Goal: Check status: Check status

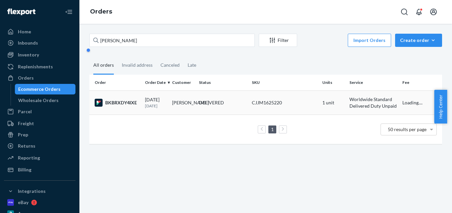
type input "[PERSON_NAME]"
click at [212, 101] on div "DELIVERED" at bounding box center [211, 102] width 25 height 7
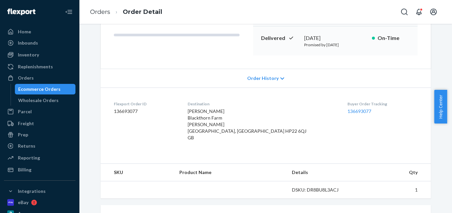
scroll to position [132, 0]
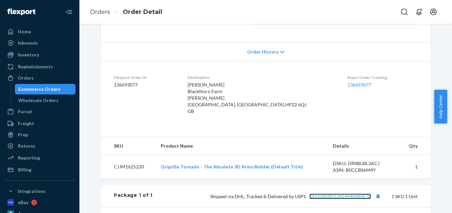
click at [356, 194] on link "GM338AB553424440489E72" at bounding box center [339, 197] width 61 height 6
click at [92, 9] on link "Orders" at bounding box center [100, 11] width 20 height 7
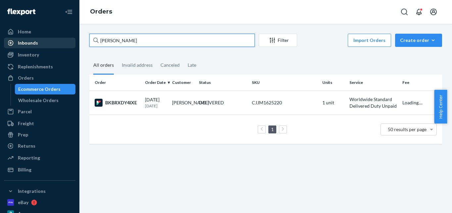
drag, startPoint x: 96, startPoint y: 39, endPoint x: 27, endPoint y: 39, distance: 69.1
click at [27, 39] on div "Home Inbounds Shipping Plans Problems Inventory Products Replenishments Orders …" at bounding box center [226, 106] width 452 height 213
paste input "[PERSON_NAME]"
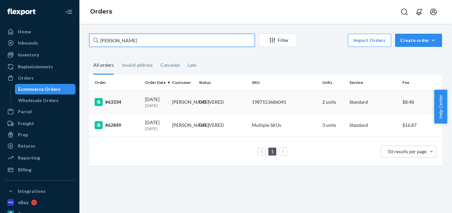
type input "[PERSON_NAME]"
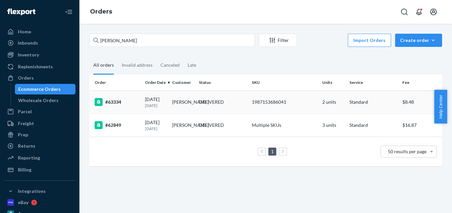
click at [204, 103] on div "DELIVERED" at bounding box center [211, 102] width 25 height 7
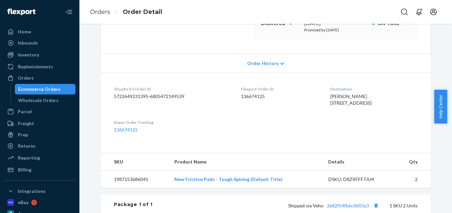
scroll to position [66, 0]
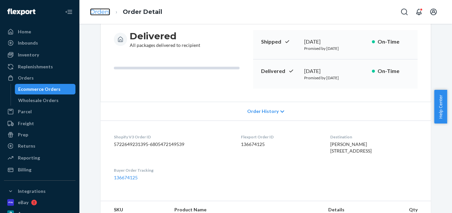
click at [105, 10] on link "Orders" at bounding box center [100, 11] width 20 height 7
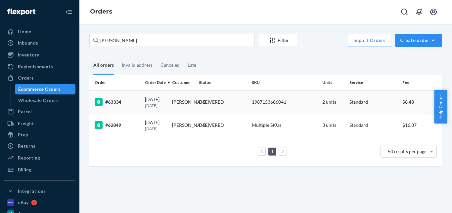
click at [321, 101] on td "2 units" at bounding box center [332, 102] width 27 height 23
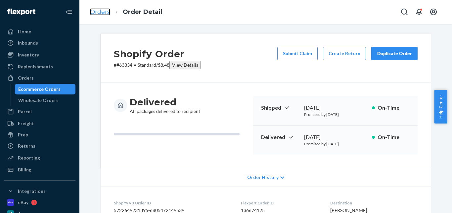
click at [103, 11] on link "Orders" at bounding box center [100, 11] width 20 height 7
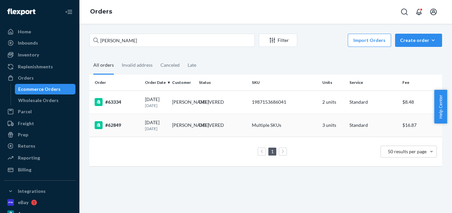
click at [215, 128] on div "DELIVERED" at bounding box center [211, 125] width 25 height 7
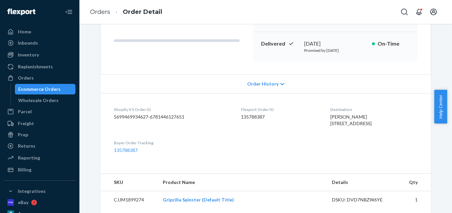
scroll to position [33, 0]
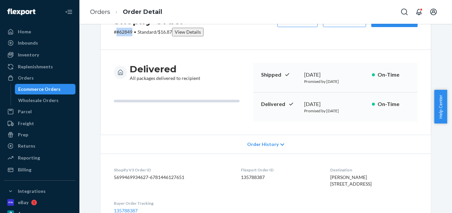
drag, startPoint x: 129, startPoint y: 31, endPoint x: 114, endPoint y: 31, distance: 15.2
click at [114, 31] on p "# #62849 • Standard / $16.87 View Details" at bounding box center [159, 32] width 90 height 9
copy p "#62849"
click at [106, 11] on link "Orders" at bounding box center [100, 11] width 20 height 7
